Goal: Task Accomplishment & Management: Manage account settings

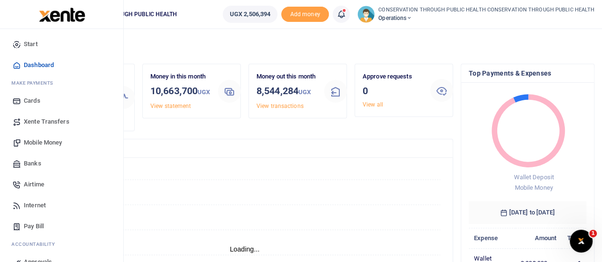
click at [54, 123] on span "Xente Transfers" at bounding box center [47, 122] width 46 height 10
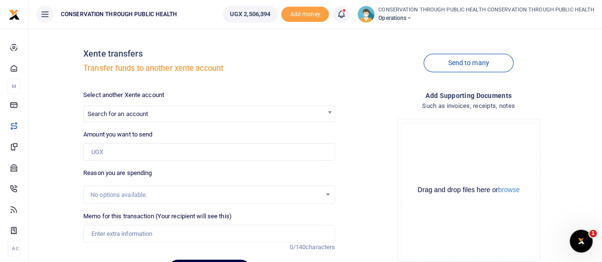
click at [133, 116] on span "Search for an account" at bounding box center [118, 113] width 60 height 7
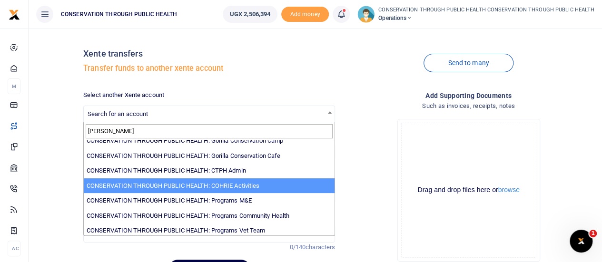
scroll to position [54, 0]
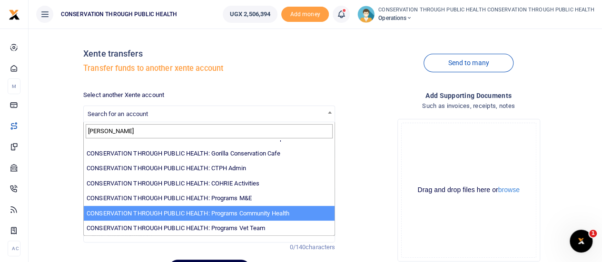
type input "conser"
select select "3819"
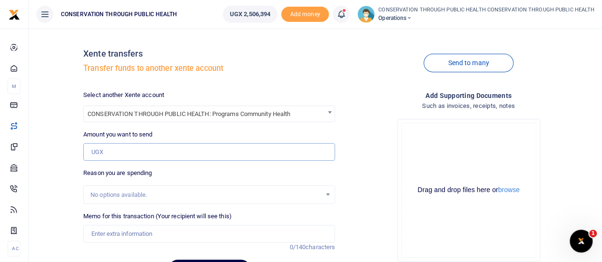
click at [132, 152] on input "Amount you want to send" at bounding box center [209, 152] width 252 height 18
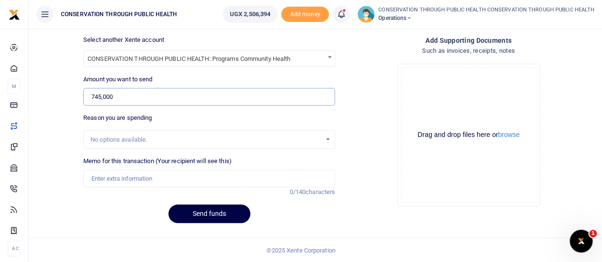
type input "745,000"
click at [125, 181] on input "Memo for this transaction (Your recipient will see this)" at bounding box center [209, 179] width 252 height 18
type input "L"
type input "Advance repayment"
click at [211, 209] on button "Send funds" at bounding box center [210, 214] width 82 height 19
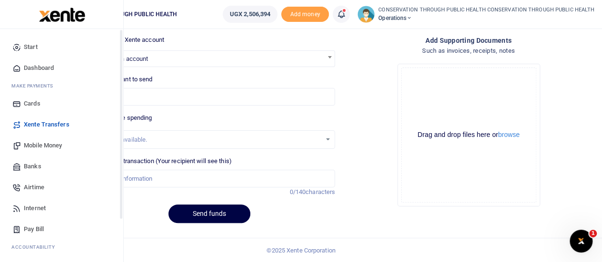
click at [36, 67] on span "Dashboard" at bounding box center [39, 68] width 30 height 10
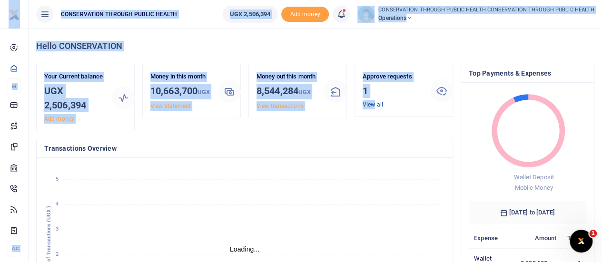
scroll to position [8, 8]
click at [377, 105] on link "View all" at bounding box center [373, 104] width 20 height 7
click at [259, 170] on icon "January January February February March March April April May May June June Jul…" at bounding box center [244, 244] width 401 height 157
click at [327, 181] on icon "January January February February March March April April May May June June Jul…" at bounding box center [244, 244] width 401 height 157
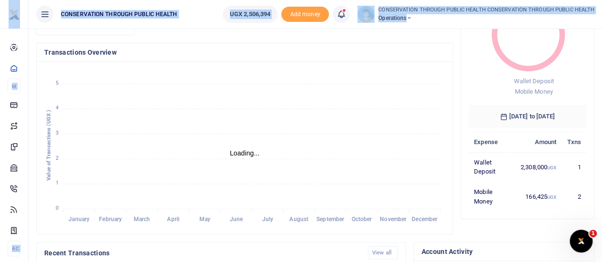
scroll to position [0, 0]
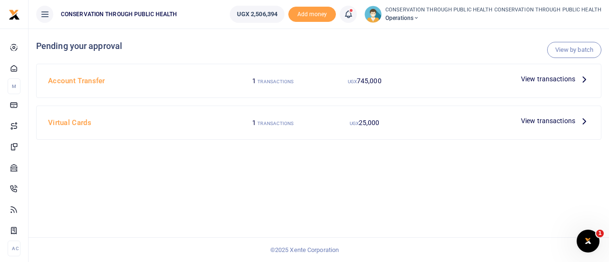
click at [584, 78] on icon at bounding box center [584, 79] width 10 height 10
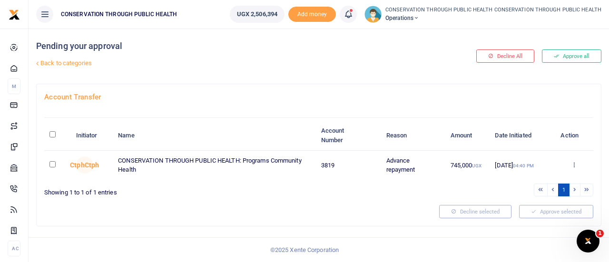
click at [49, 166] on td at bounding box center [57, 165] width 26 height 29
click at [57, 165] on td at bounding box center [57, 165] width 26 height 29
click at [50, 165] on input "checkbox" at bounding box center [53, 164] width 6 height 6
checkbox input "true"
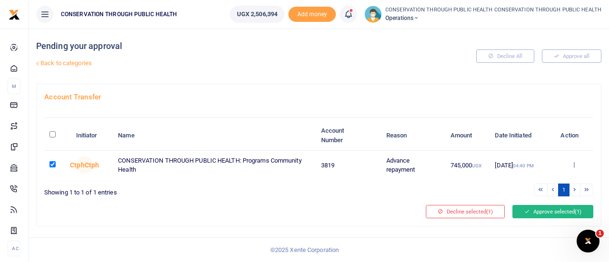
click at [567, 212] on button "Approve selected (1)" at bounding box center [553, 211] width 81 height 13
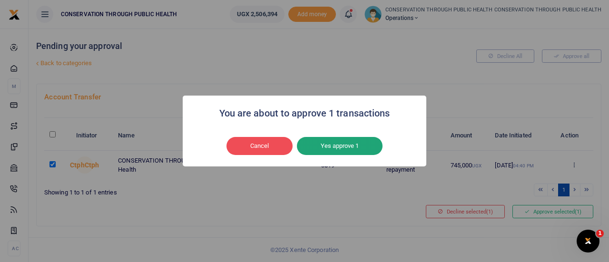
click at [336, 144] on button "Yes approve 1" at bounding box center [340, 146] width 86 height 18
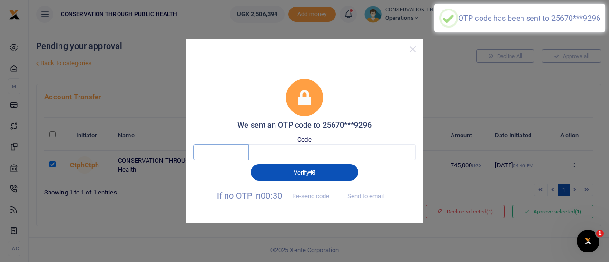
click at [225, 151] on input "text" at bounding box center [221, 152] width 56 height 16
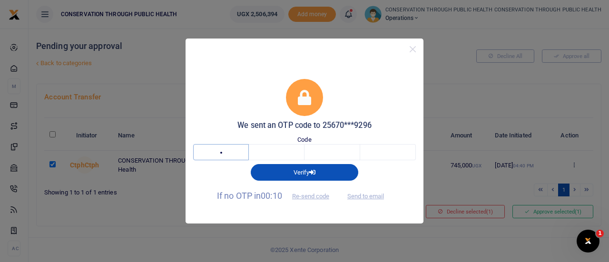
type input "2"
type input "1"
type input "7"
